Goal: Information Seeking & Learning: Learn about a topic

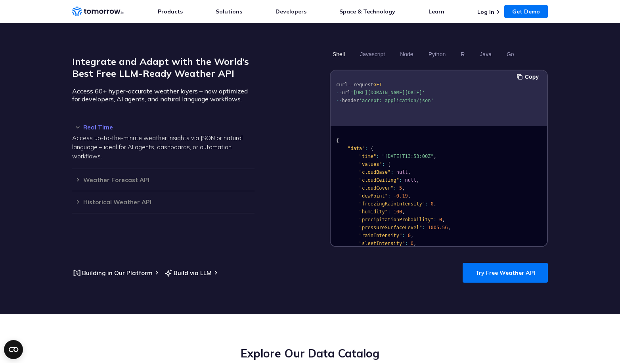
scroll to position [679, 0]
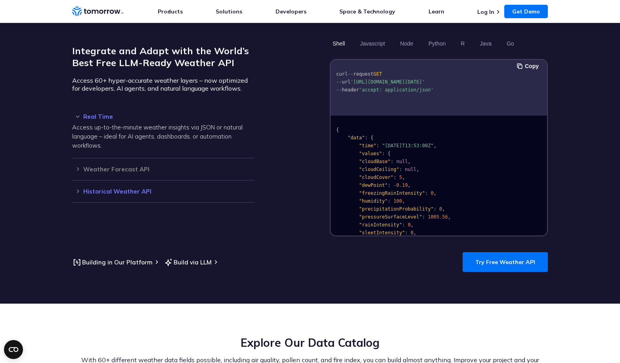
click at [75, 189] on h3 "Historical Weather API" at bounding box center [163, 192] width 182 height 6
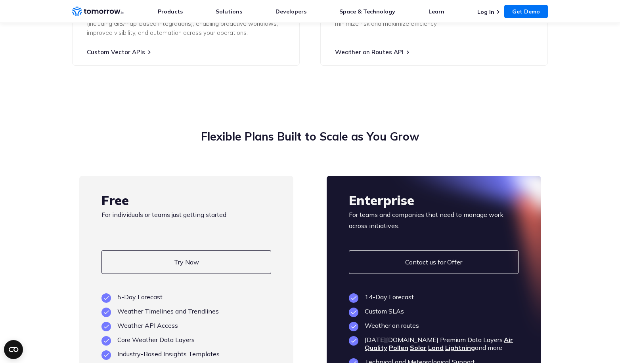
scroll to position [1830, 0]
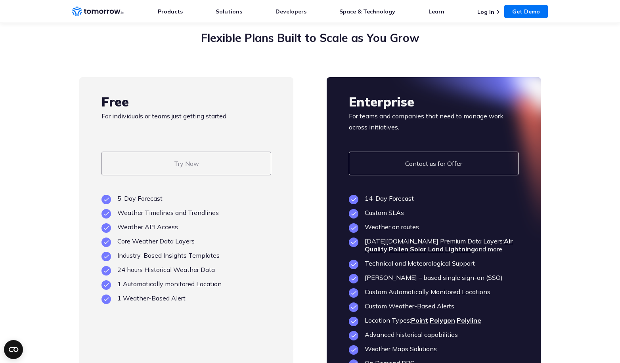
click at [220, 152] on link "Try Now" at bounding box center [186, 164] width 170 height 24
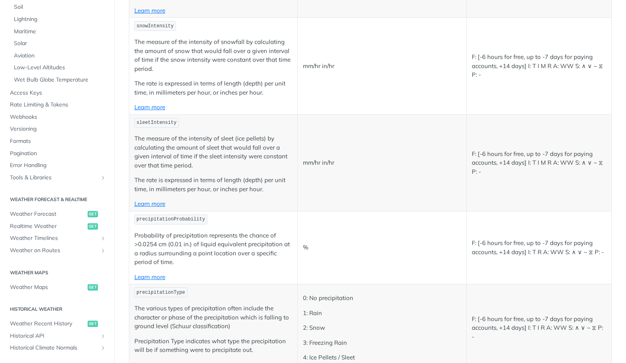
scroll to position [187, 0]
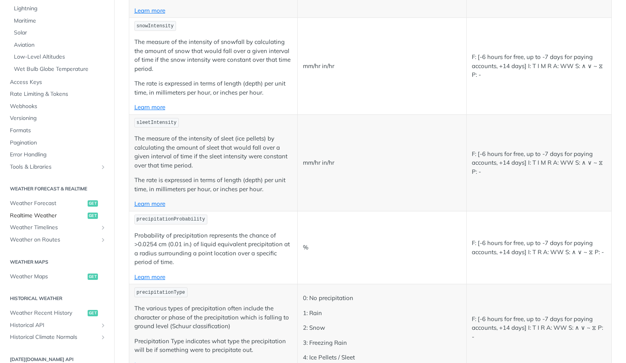
click at [57, 216] on span "Realtime Weather" at bounding box center [48, 216] width 76 height 8
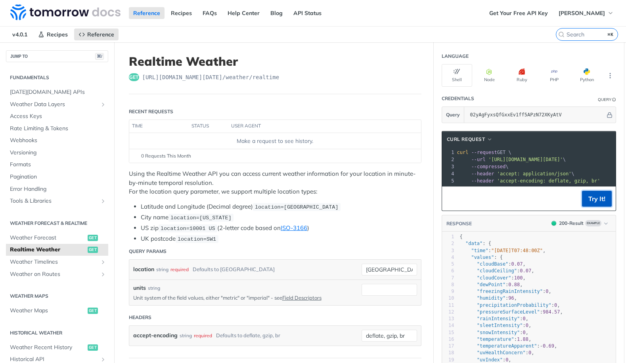
click at [589, 204] on button "Try It!" at bounding box center [597, 199] width 30 height 16
click at [587, 79] on button "Python" at bounding box center [586, 75] width 31 height 23
